Goal: Transaction & Acquisition: Obtain resource

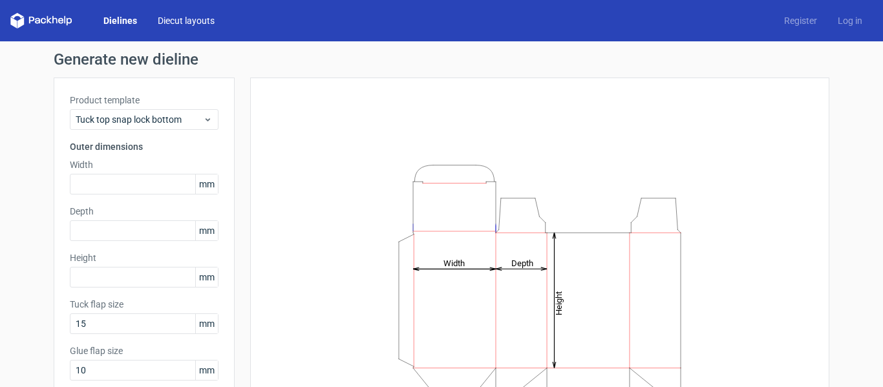
click at [197, 26] on link "Diecut layouts" at bounding box center [186, 20] width 78 height 13
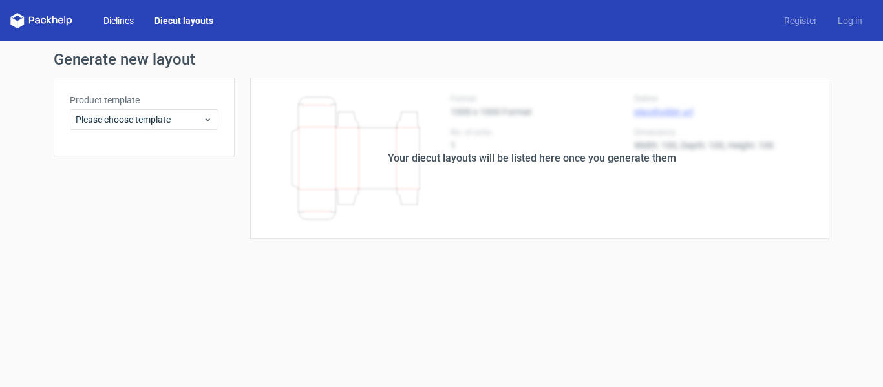
click at [120, 25] on link "Dielines" at bounding box center [118, 20] width 51 height 13
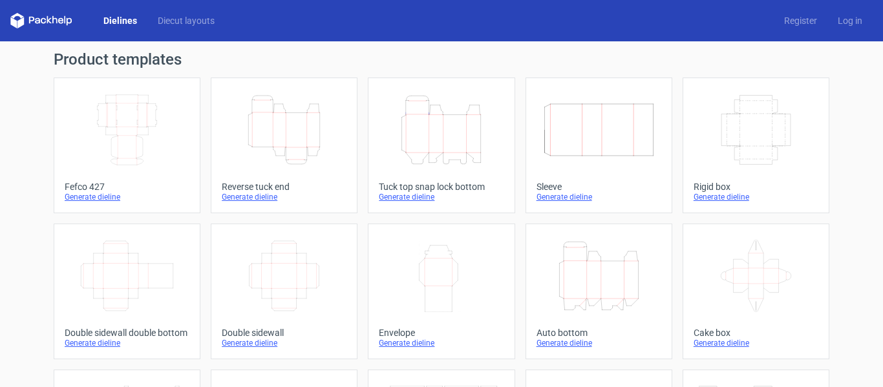
click at [122, 146] on icon "Width Depth Height" at bounding box center [127, 130] width 114 height 72
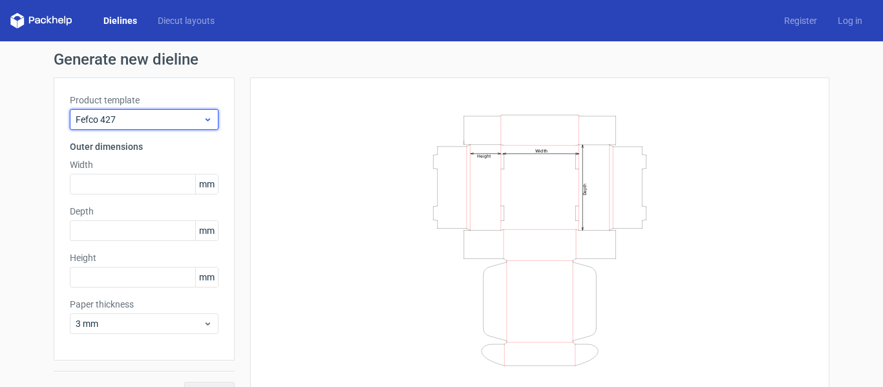
click at [161, 118] on span "Fefco 427" at bounding box center [139, 119] width 127 height 13
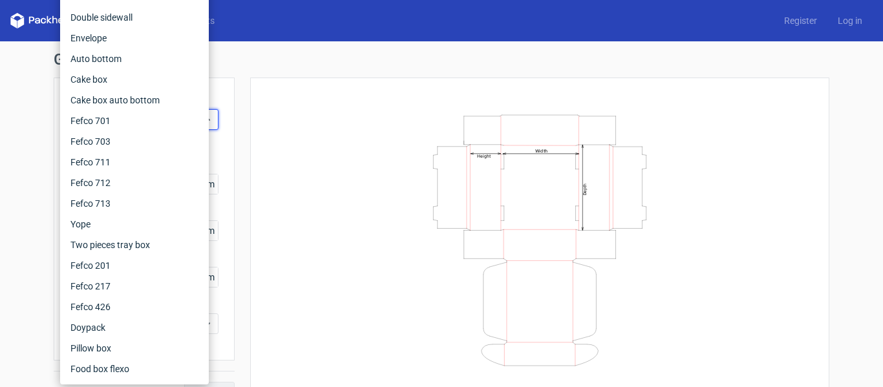
click at [315, 112] on div "Width Depth Height" at bounding box center [539, 240] width 547 height 293
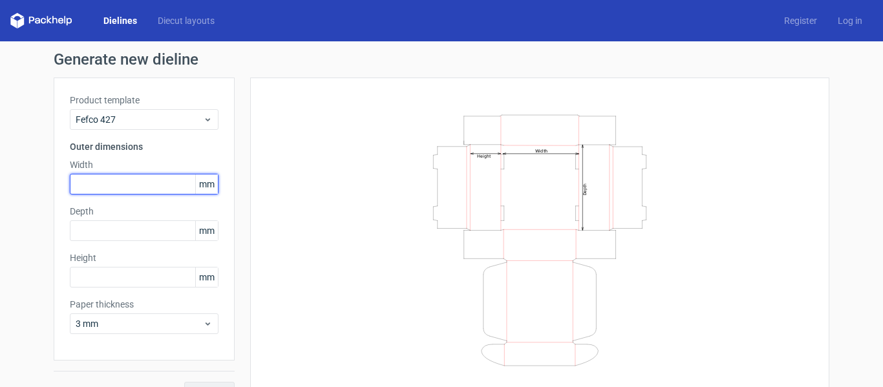
click at [144, 184] on input "text" at bounding box center [144, 184] width 149 height 21
type input "254"
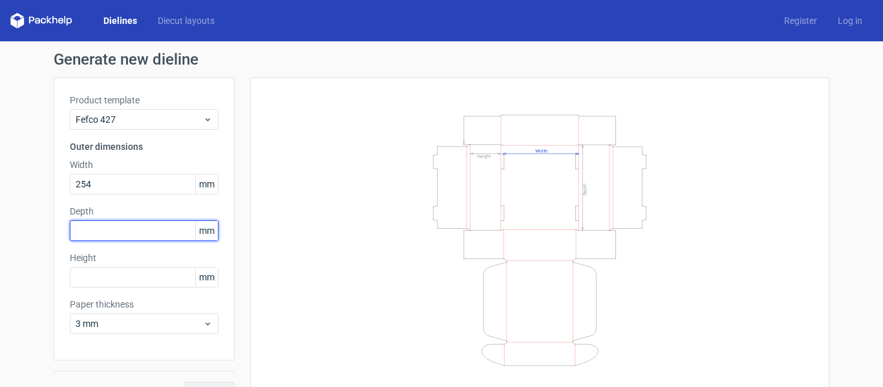
click at [93, 229] on input "text" at bounding box center [144, 231] width 149 height 21
type input "229"
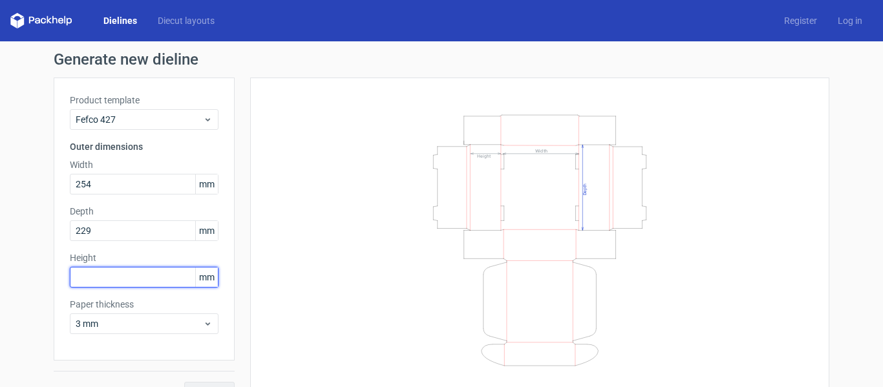
click at [102, 281] on input "text" at bounding box center [144, 277] width 149 height 21
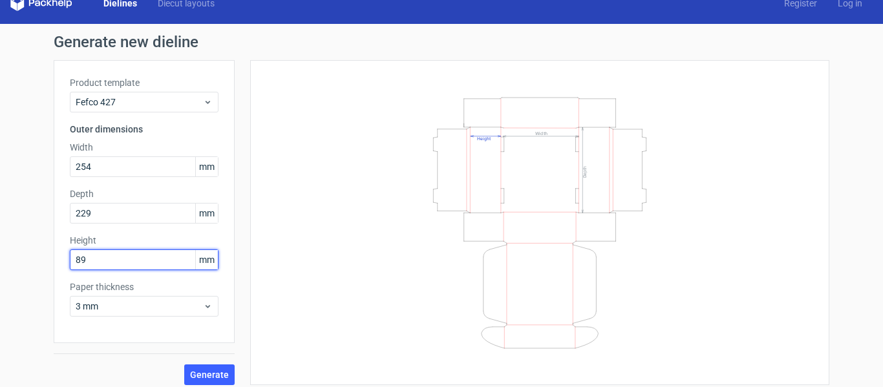
scroll to position [26, 0]
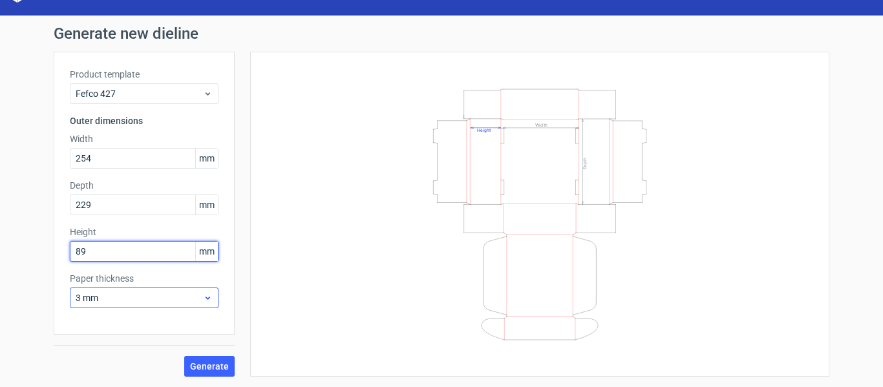
type input "89"
click at [120, 294] on span "3 mm" at bounding box center [139, 298] width 127 height 13
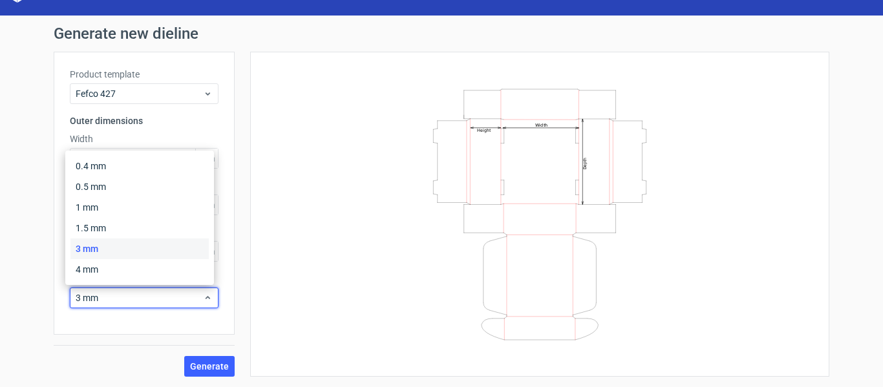
click at [99, 246] on div "3 mm" at bounding box center [139, 249] width 138 height 21
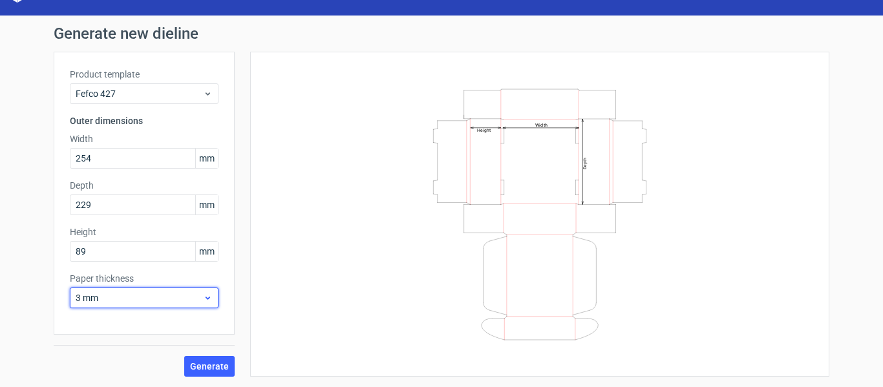
click at [98, 296] on span "3 mm" at bounding box center [139, 298] width 127 height 13
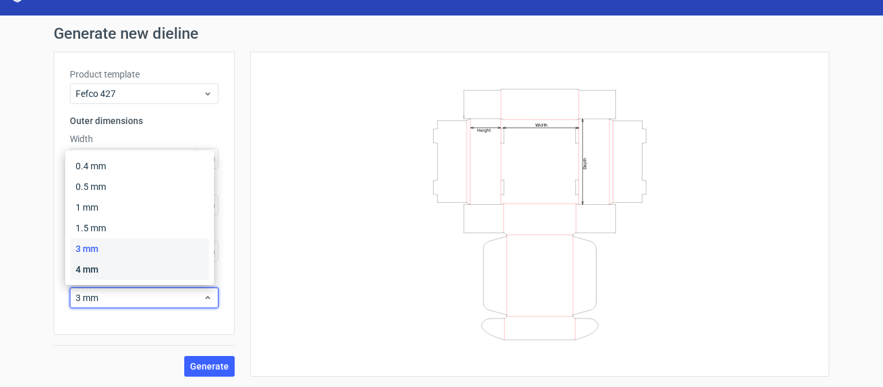
click at [101, 274] on div "4 mm" at bounding box center [139, 269] width 138 height 21
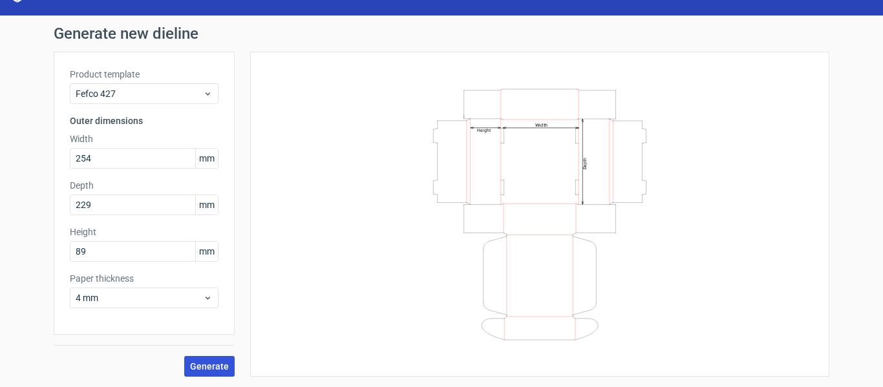
click at [219, 363] on span "Generate" at bounding box center [209, 366] width 39 height 9
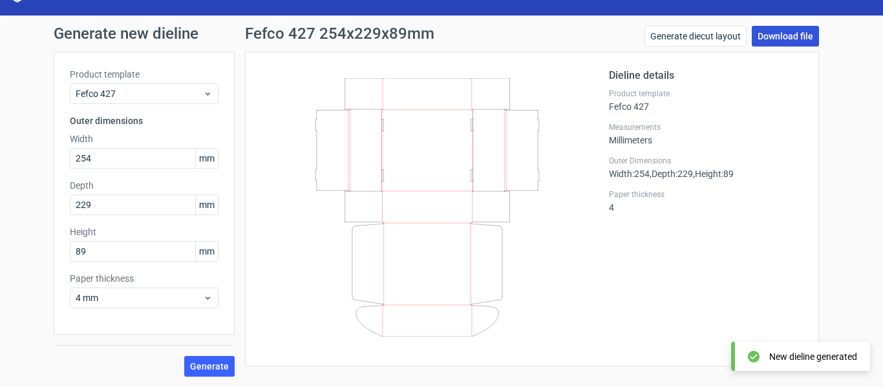
click at [795, 34] on link "Download file" at bounding box center [785, 36] width 67 height 21
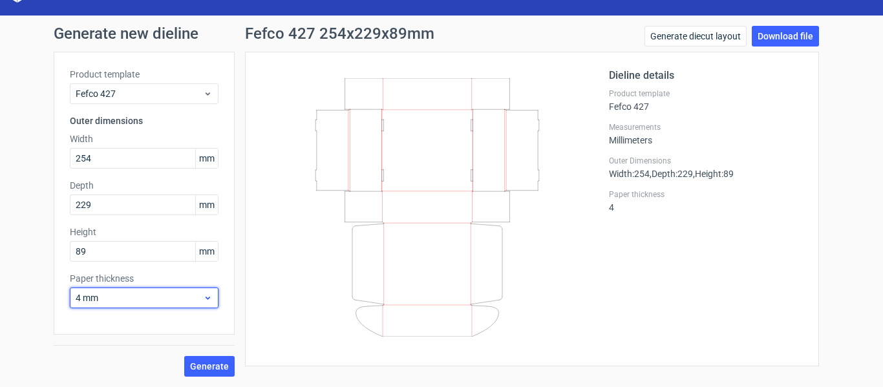
click at [155, 288] on div "4 mm" at bounding box center [144, 298] width 149 height 21
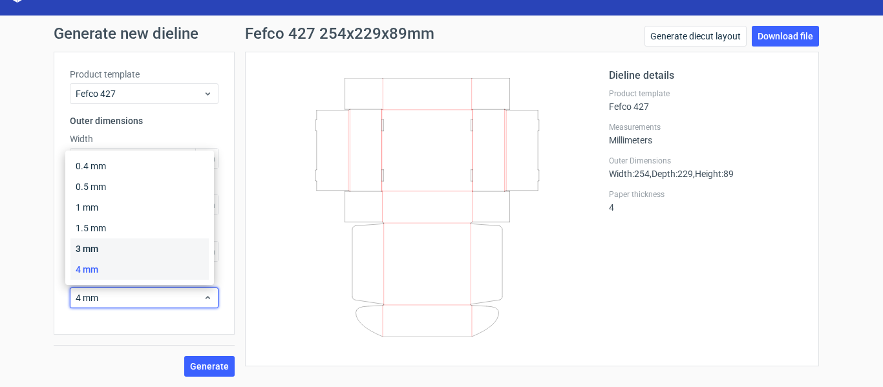
click at [130, 252] on div "3 mm" at bounding box center [139, 249] width 138 height 21
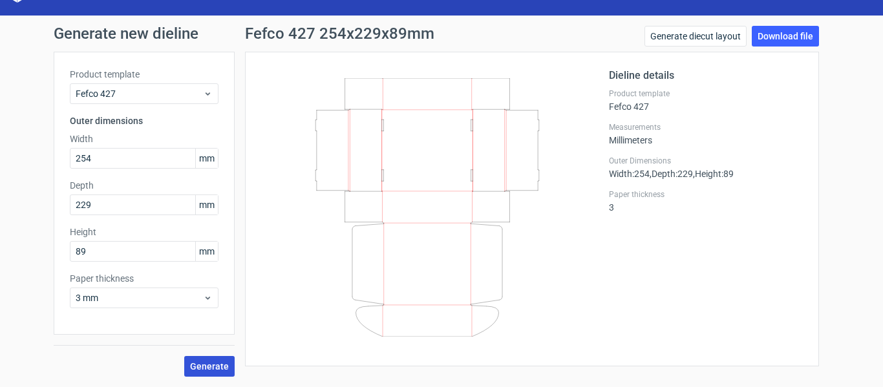
click at [209, 364] on span "Generate" at bounding box center [209, 366] width 39 height 9
click at [852, 48] on div "Generate new dieline Product template Fefco 427 Outer dimensions Width 254 mm D…" at bounding box center [441, 202] width 883 height 372
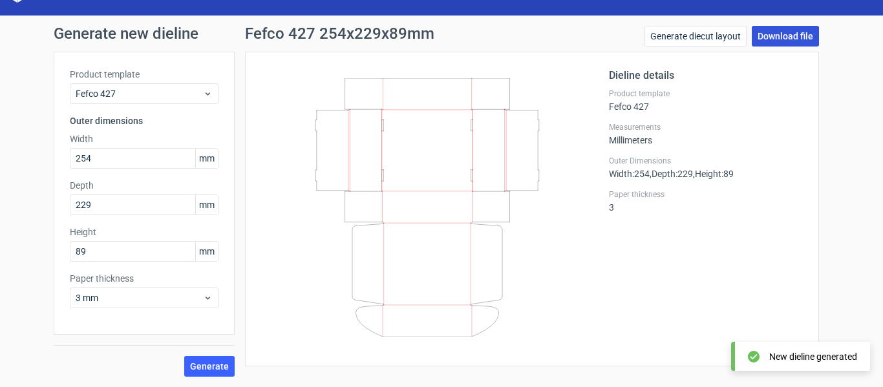
click at [777, 32] on link "Download file" at bounding box center [785, 36] width 67 height 21
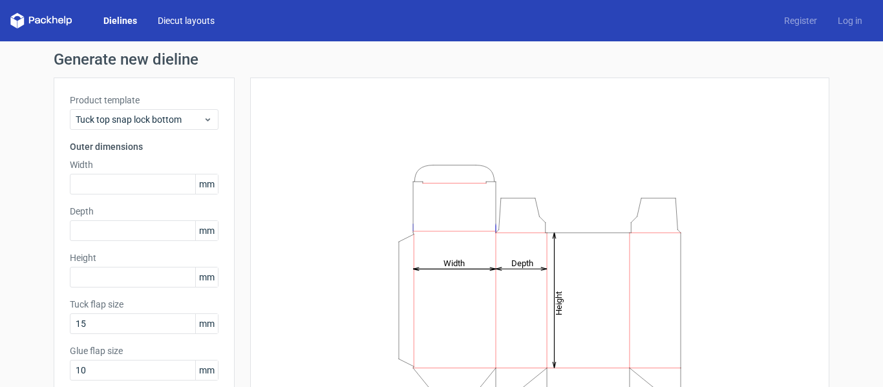
click at [181, 22] on link "Diecut layouts" at bounding box center [186, 20] width 78 height 13
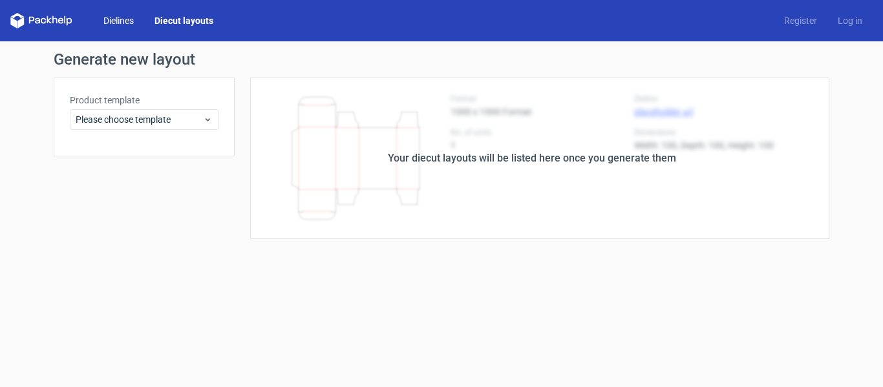
click at [122, 19] on link "Dielines" at bounding box center [118, 20] width 51 height 13
